Goal: Task Accomplishment & Management: Manage account settings

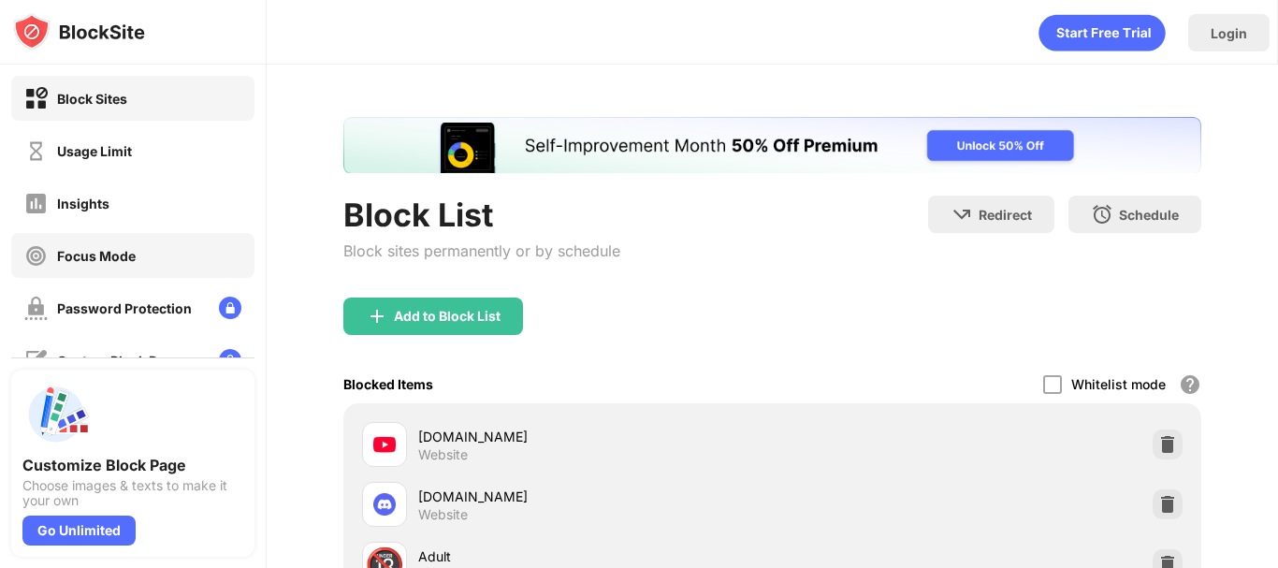
scroll to position [255, 0]
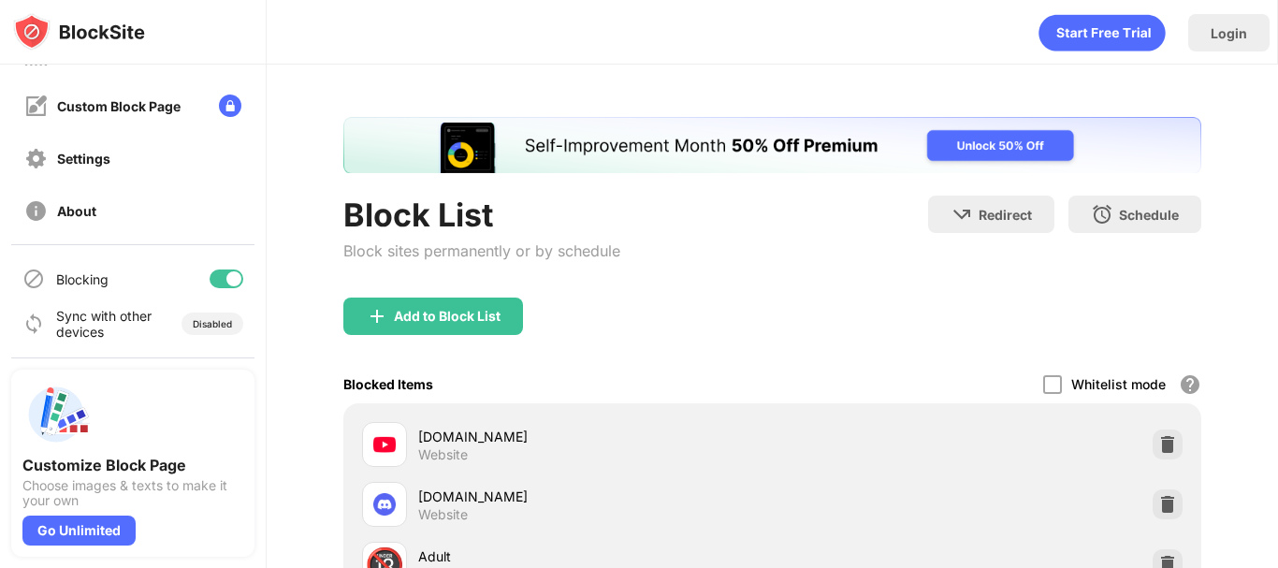
click at [213, 297] on div "Blocking" at bounding box center [132, 278] width 243 height 45
click at [213, 286] on div at bounding box center [227, 279] width 34 height 19
click at [218, 274] on div at bounding box center [227, 279] width 34 height 19
click at [214, 295] on div "Blocking" at bounding box center [132, 278] width 243 height 45
click at [214, 288] on div "Blocking" at bounding box center [132, 278] width 243 height 45
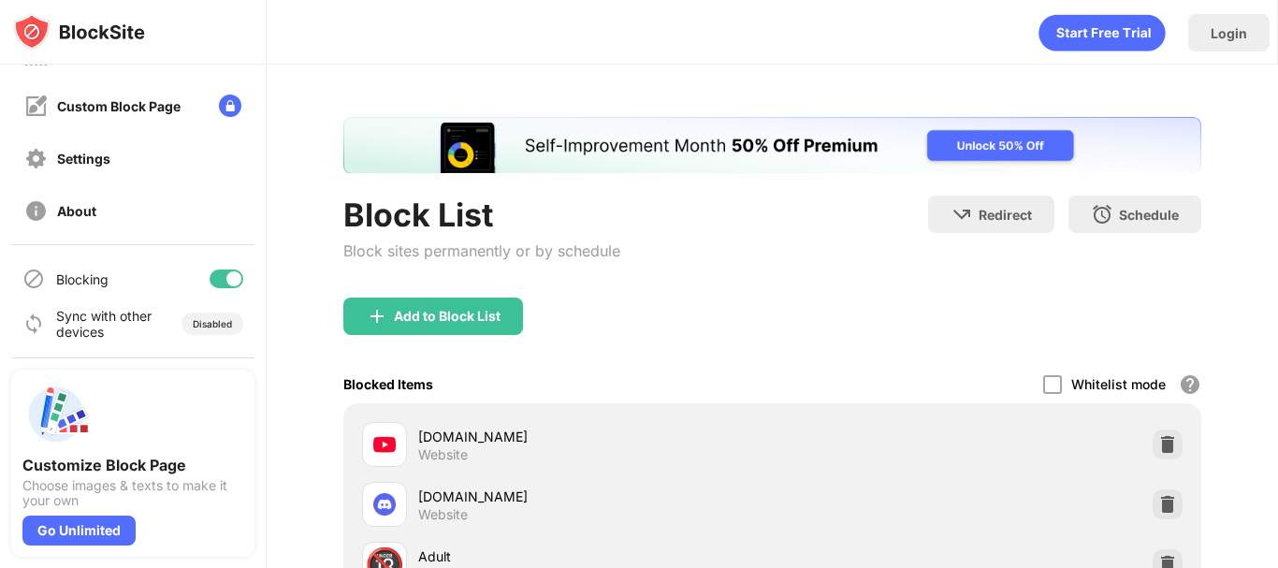
click at [215, 284] on div at bounding box center [227, 279] width 34 height 19
